Goal: Check status

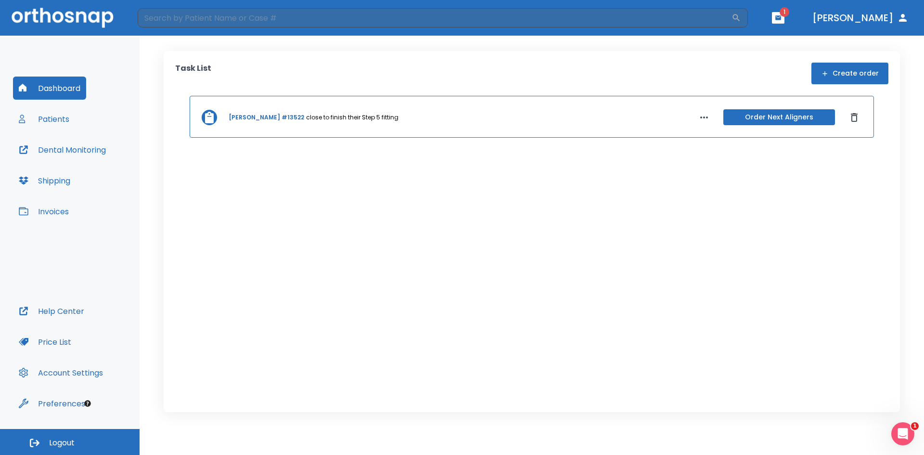
click at [57, 117] on button "Patients" at bounding box center [44, 118] width 62 height 23
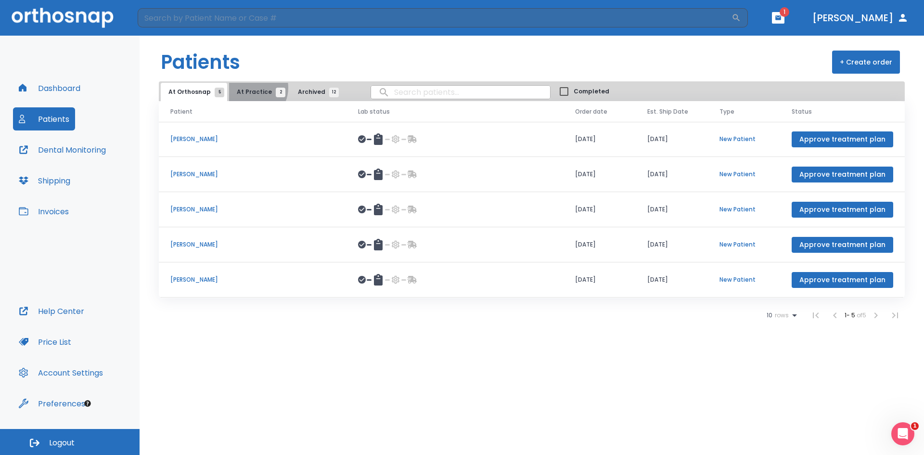
click at [249, 88] on span "At Practice 2" at bounding box center [259, 92] width 44 height 9
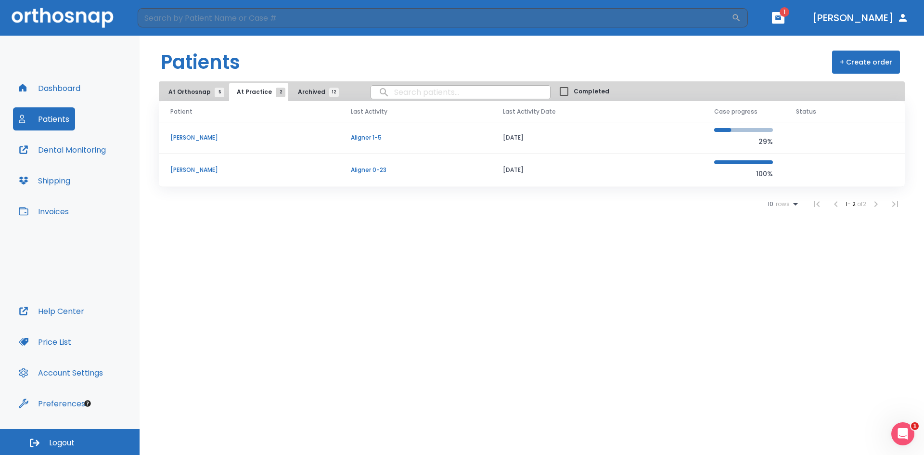
click at [197, 169] on p "[PERSON_NAME]" at bounding box center [248, 170] width 157 height 9
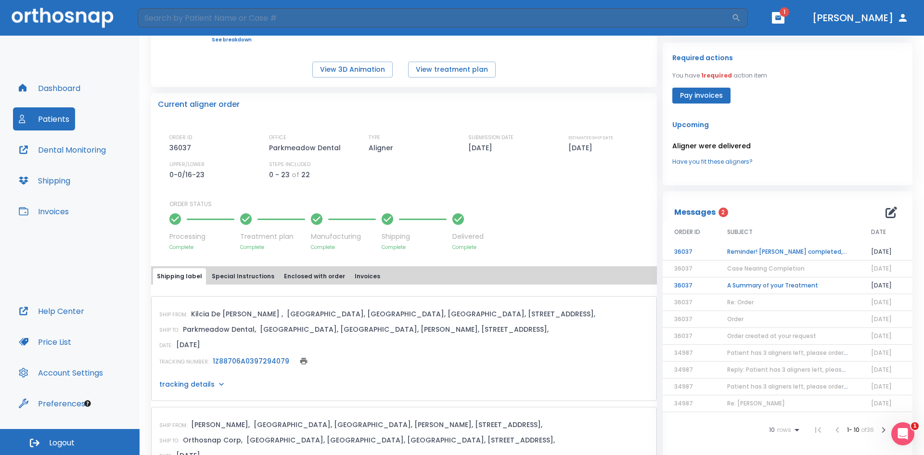
scroll to position [198, 0]
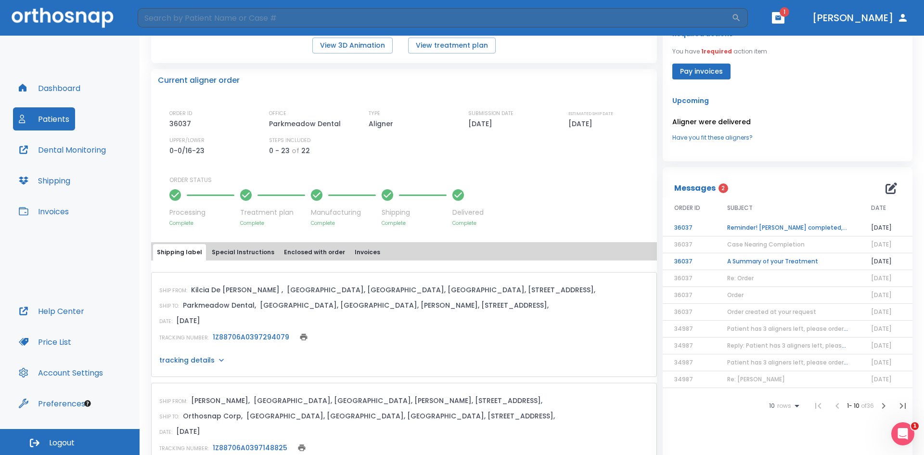
click at [801, 226] on td "Reminder! [PERSON_NAME] completed, please assess final result!" at bounding box center [788, 228] width 144 height 17
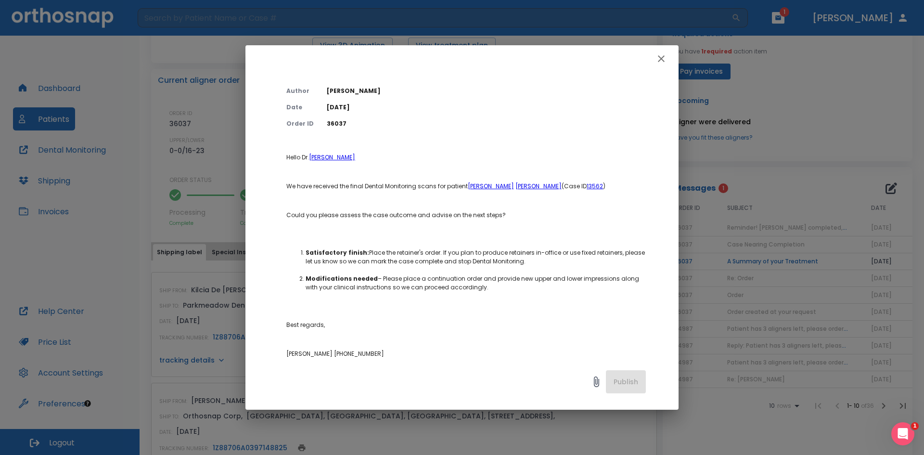
scroll to position [20, 0]
